Goal: Navigation & Orientation: Find specific page/section

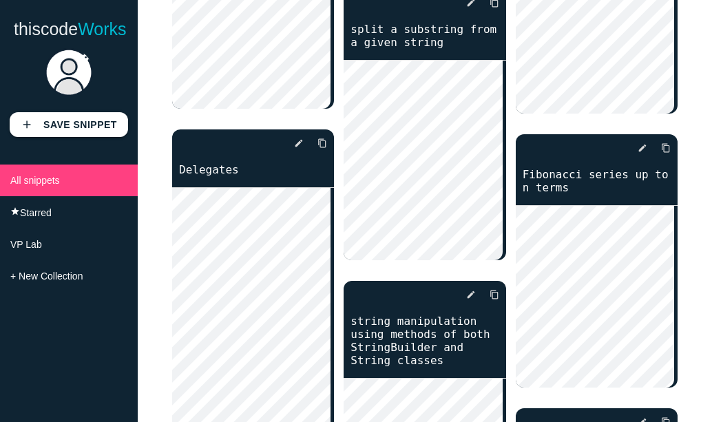
scroll to position [924, 0]
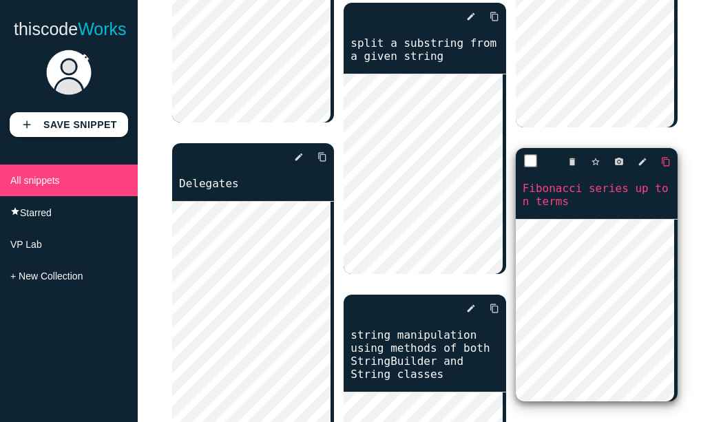
click at [661, 161] on icon "content_copy" at bounding box center [666, 161] width 10 height 25
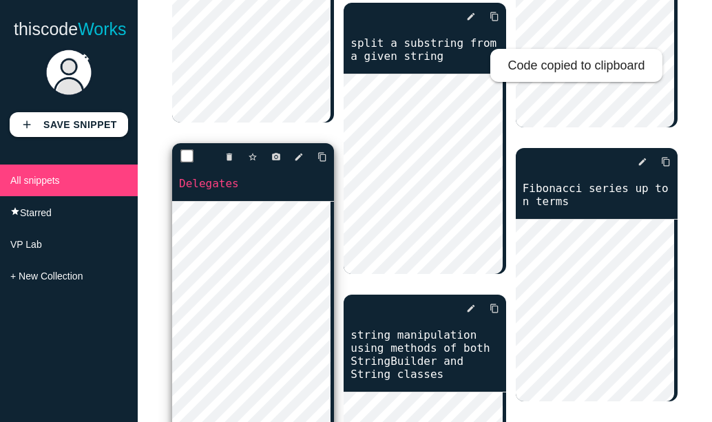
scroll to position [648, 0]
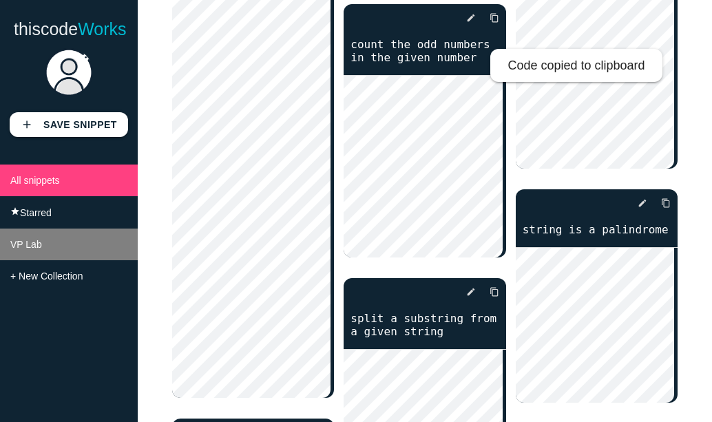
click at [53, 258] on li "VP Lab" at bounding box center [69, 245] width 138 height 32
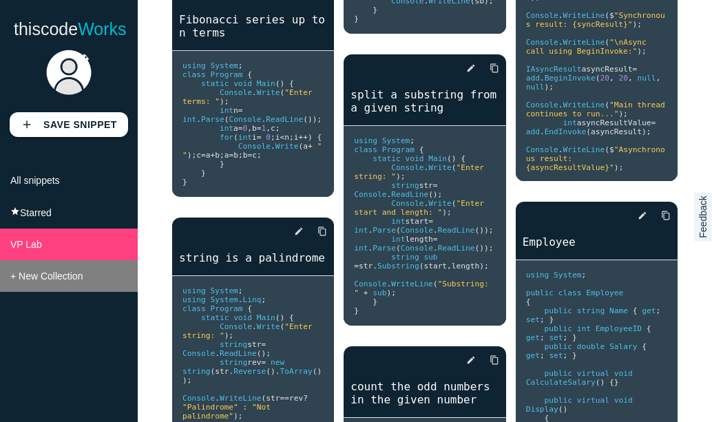
click at [90, 292] on li "+ New Collection" at bounding box center [69, 276] width 138 height 32
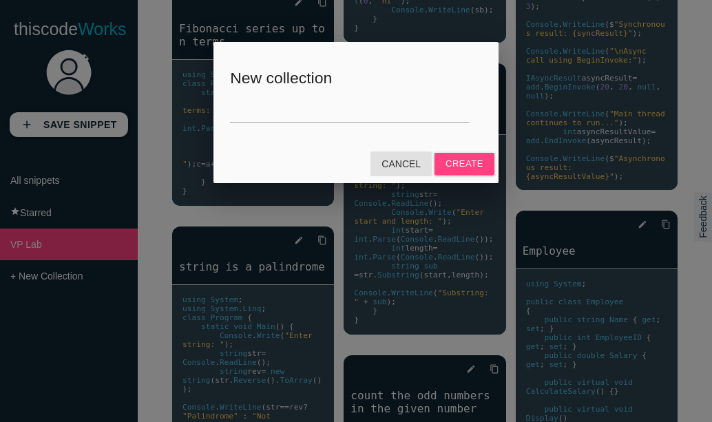
click at [401, 164] on link "Cancel" at bounding box center [400, 163] width 61 height 25
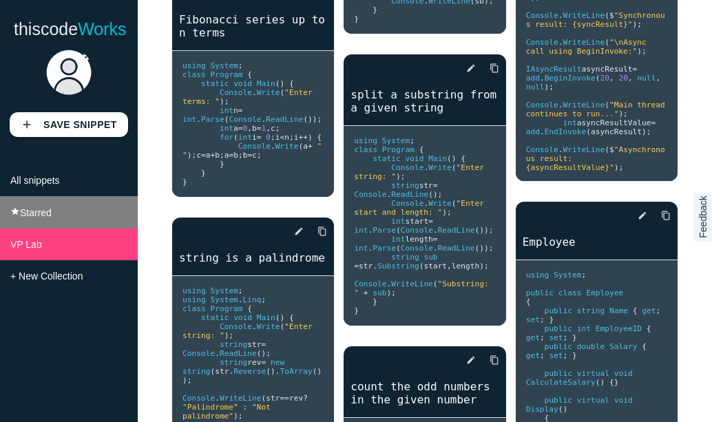
click at [59, 219] on li "star Starred" at bounding box center [69, 212] width 138 height 32
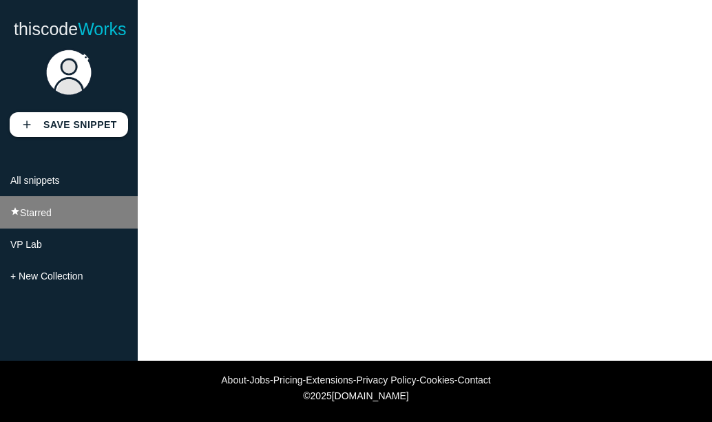
scroll to position [123, 0]
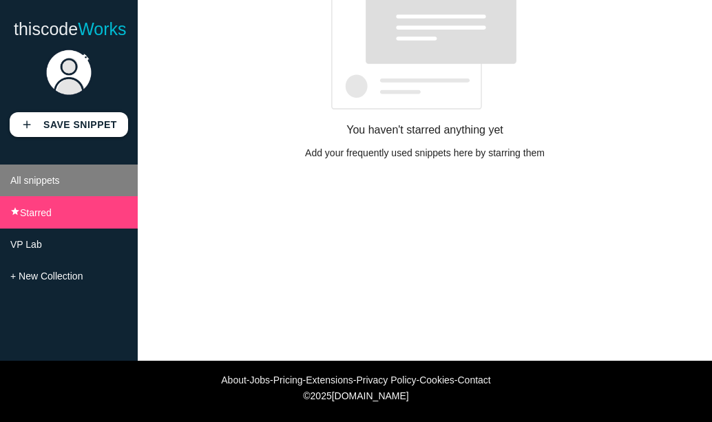
click at [79, 176] on li "All snippets" at bounding box center [69, 180] width 138 height 32
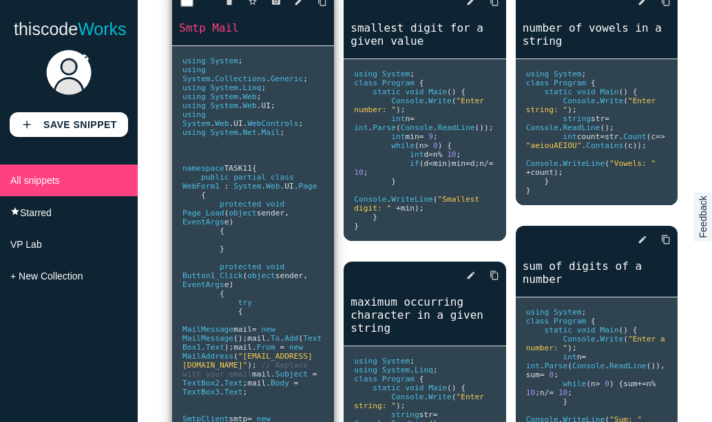
scroll to position [0, 0]
